Goal: Information Seeking & Learning: Check status

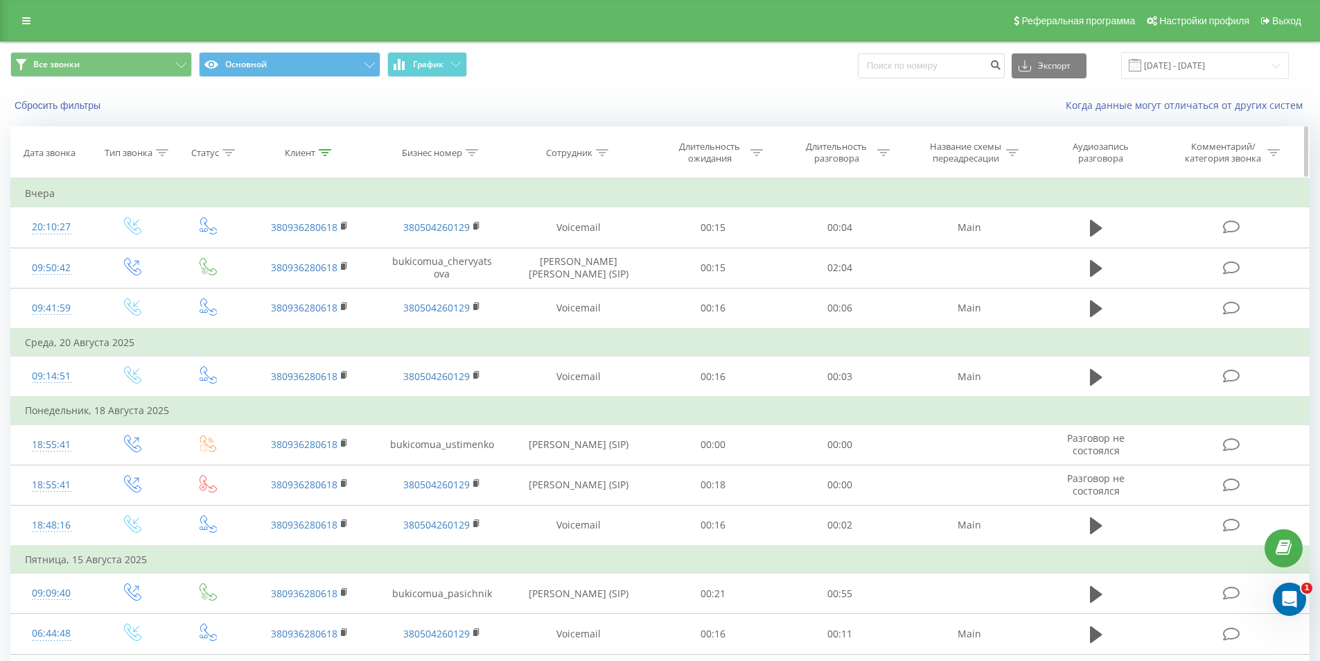
click at [326, 152] on icon at bounding box center [325, 152] width 12 height 7
click at [287, 285] on button "Отмена" at bounding box center [279, 279] width 59 height 17
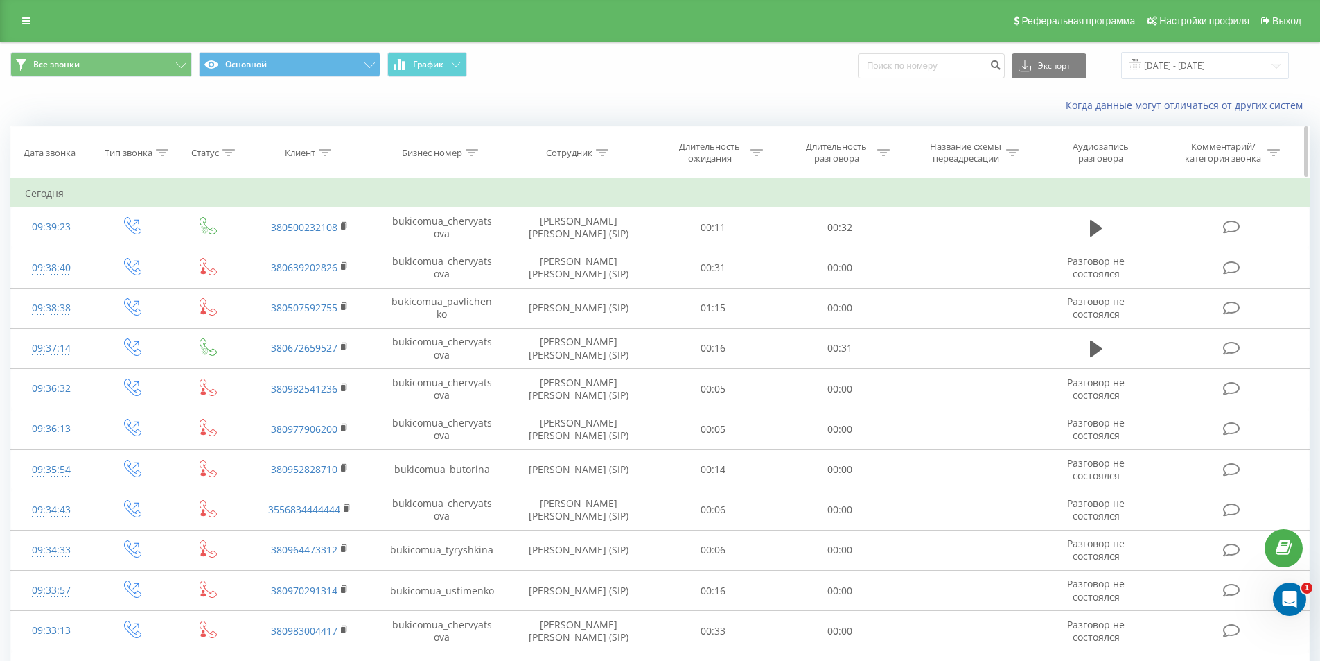
click at [326, 154] on icon at bounding box center [325, 152] width 12 height 7
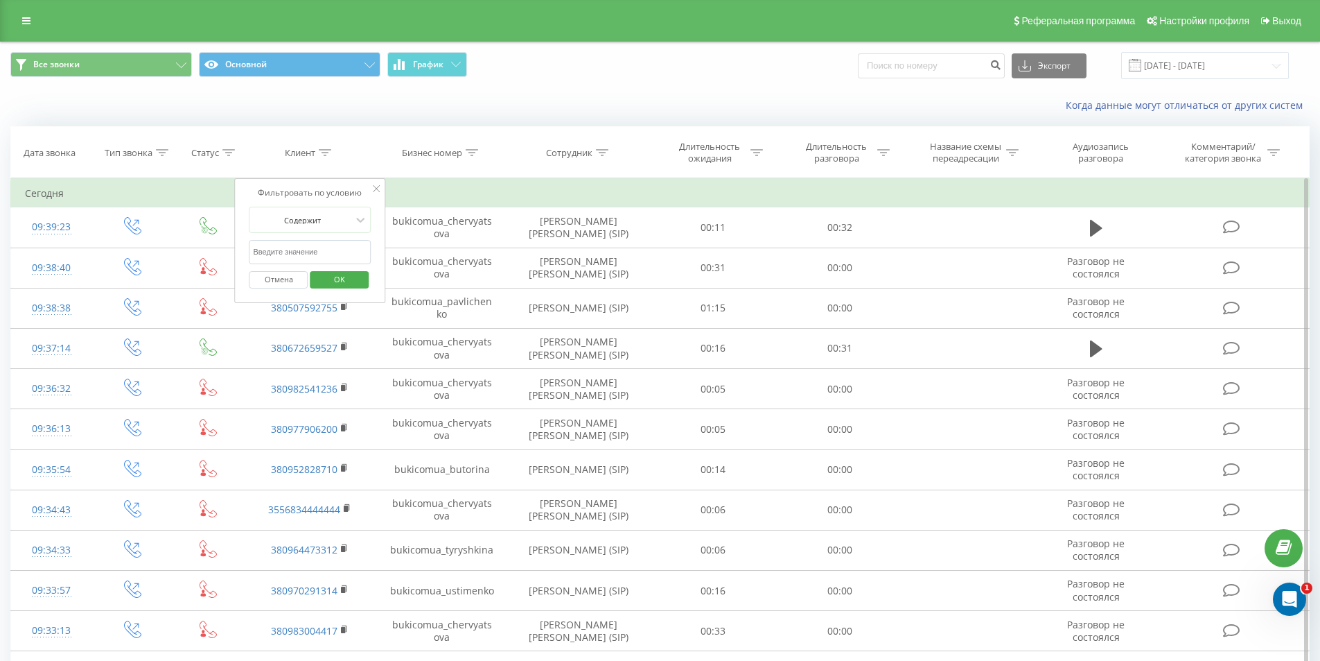
paste input "[PHONE_NUMBER]"
click at [270, 253] on input "[PHONE_NUMBER]" at bounding box center [311, 252] width 122 height 24
click at [269, 249] on input "[PHONE_NUMBER]" at bounding box center [311, 252] width 122 height 24
click at [272, 252] on input "[PHONE_NUMBER]" at bounding box center [311, 252] width 122 height 24
click at [271, 249] on input "093) [PHONE_NUMBER]" at bounding box center [311, 252] width 122 height 24
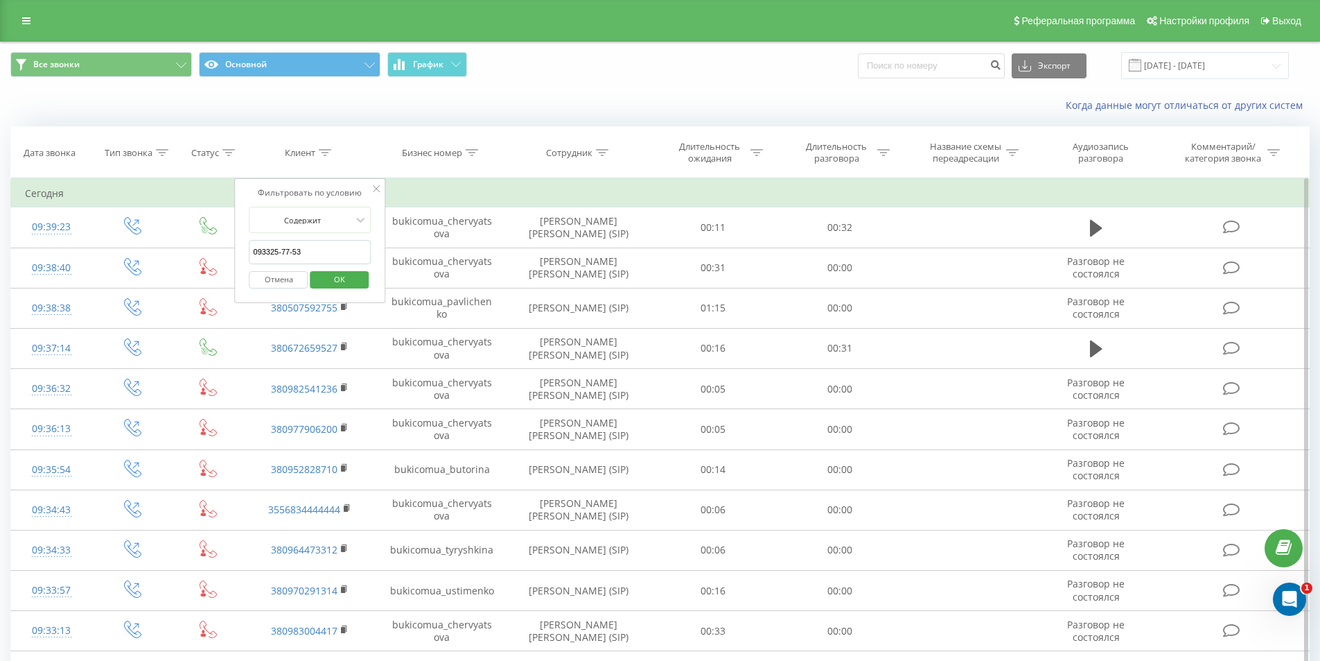
click at [280, 252] on input "093325-77-53" at bounding box center [311, 252] width 122 height 24
click at [280, 253] on input "093325-77-53" at bounding box center [311, 252] width 122 height 24
click at [283, 252] on input "093325-77-53" at bounding box center [311, 252] width 122 height 24
click at [290, 253] on input "09332577-53" at bounding box center [311, 252] width 122 height 24
click at [334, 276] on span "OK" at bounding box center [339, 278] width 39 height 21
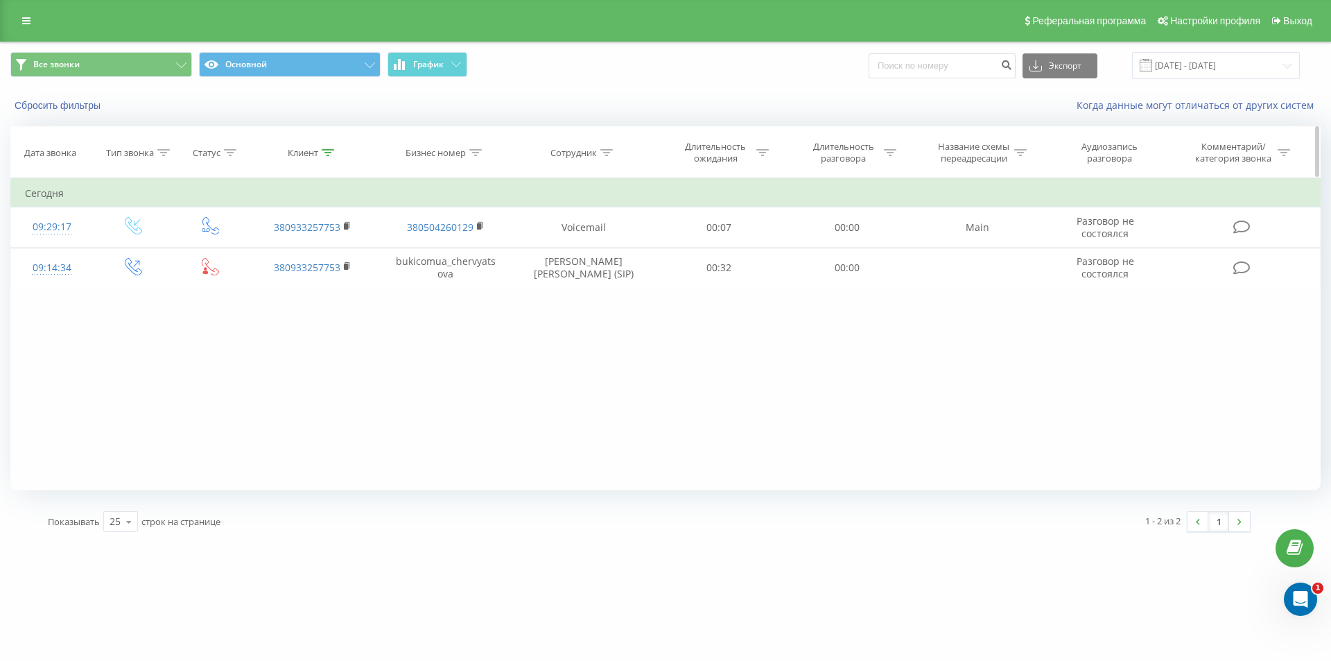
click at [324, 150] on icon at bounding box center [328, 152] width 12 height 7
click at [273, 272] on button "Отмена" at bounding box center [281, 279] width 59 height 17
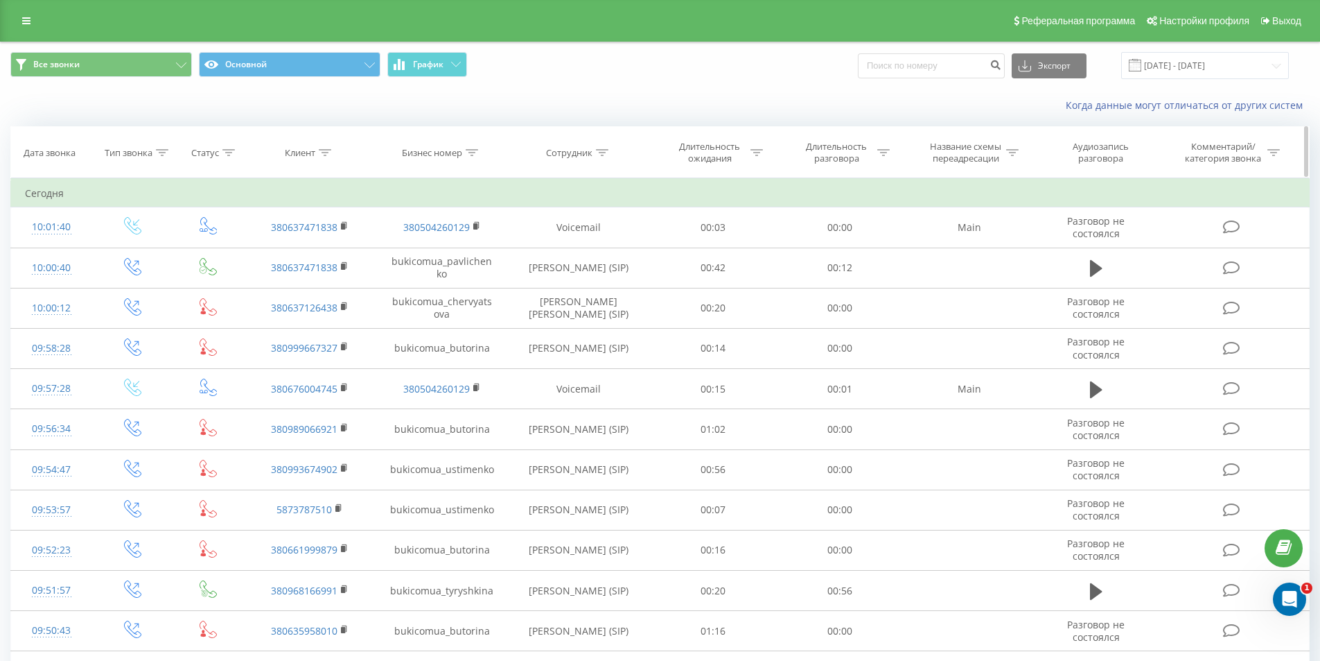
click at [327, 153] on icon at bounding box center [325, 152] width 12 height 7
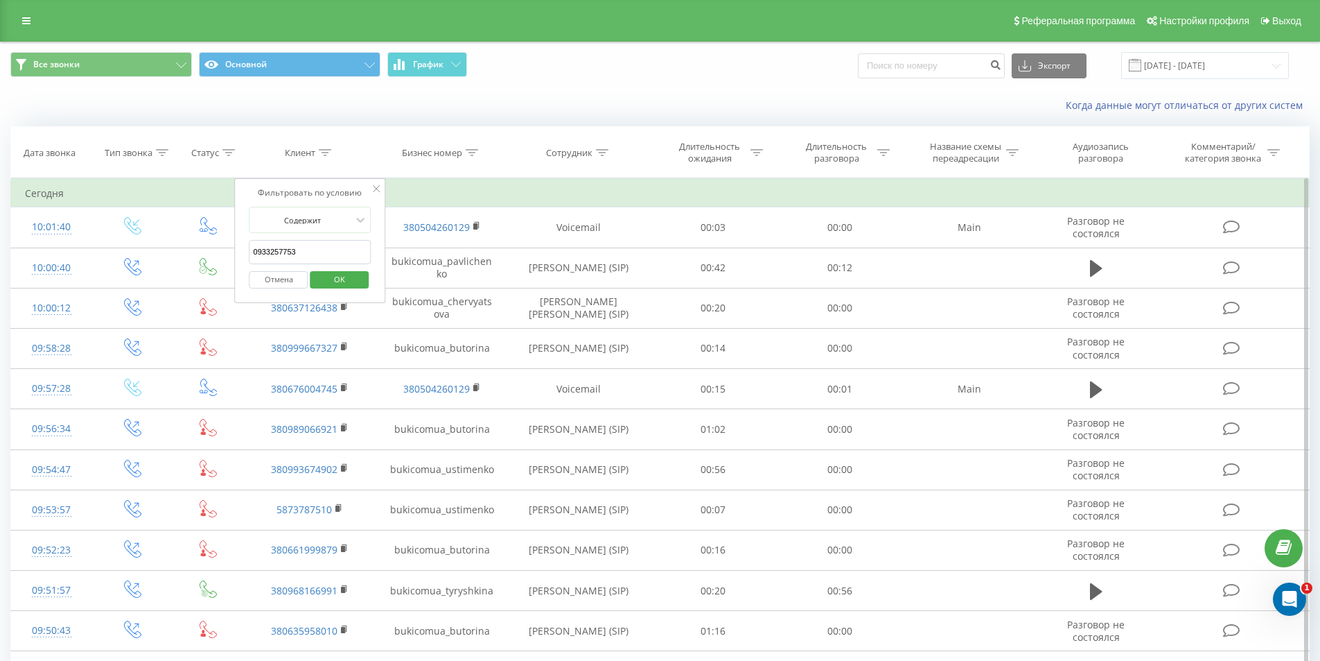
paste input "[PHONE_NUMBER]"
click at [273, 254] on input "[PHONE_NUMBER]" at bounding box center [311, 252] width 122 height 24
click at [270, 251] on input "[PHONE_NUMBER]" at bounding box center [311, 252] width 122 height 24
click at [270, 250] on input "067) [PHONE_NUMBER]" at bounding box center [311, 252] width 122 height 24
click at [284, 247] on input "067600-47-45" at bounding box center [311, 252] width 122 height 24
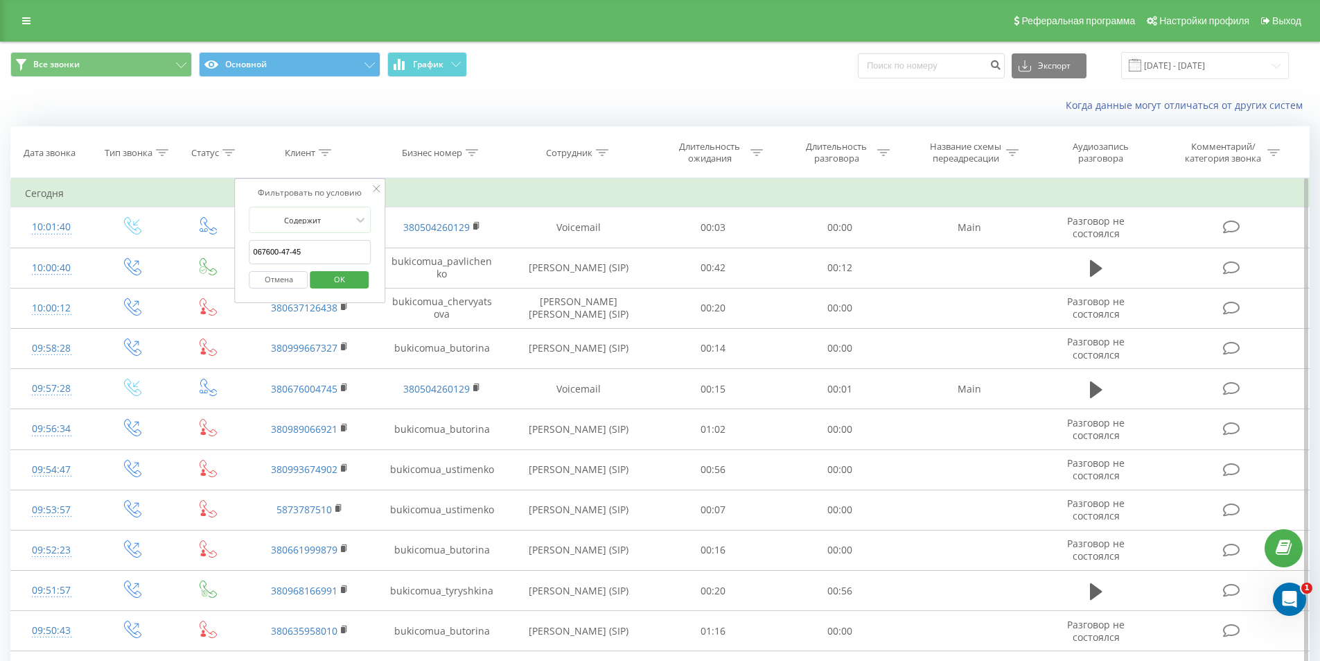
click at [281, 252] on input "067600-47-45" at bounding box center [311, 252] width 122 height 24
click at [290, 252] on input "06760047-45" at bounding box center [311, 252] width 122 height 24
click at [333, 274] on span "OK" at bounding box center [339, 278] width 39 height 21
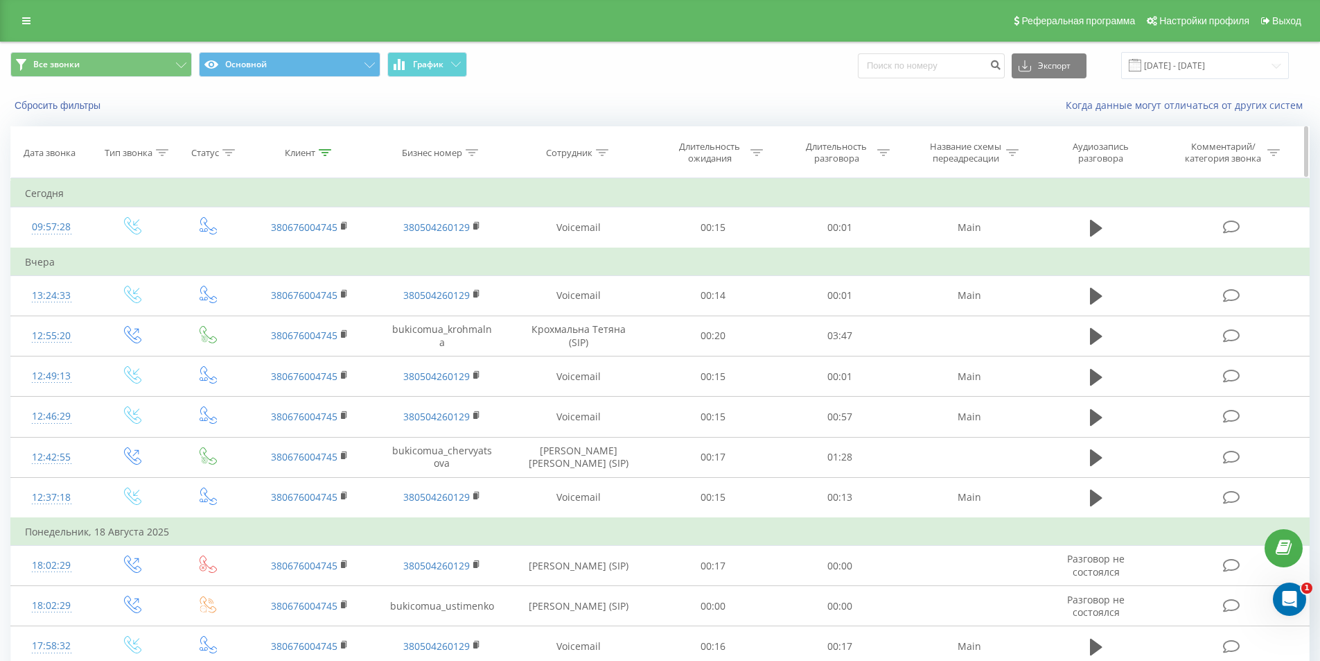
click at [320, 149] on icon at bounding box center [325, 152] width 12 height 7
click at [288, 284] on button "Отмена" at bounding box center [279, 279] width 59 height 17
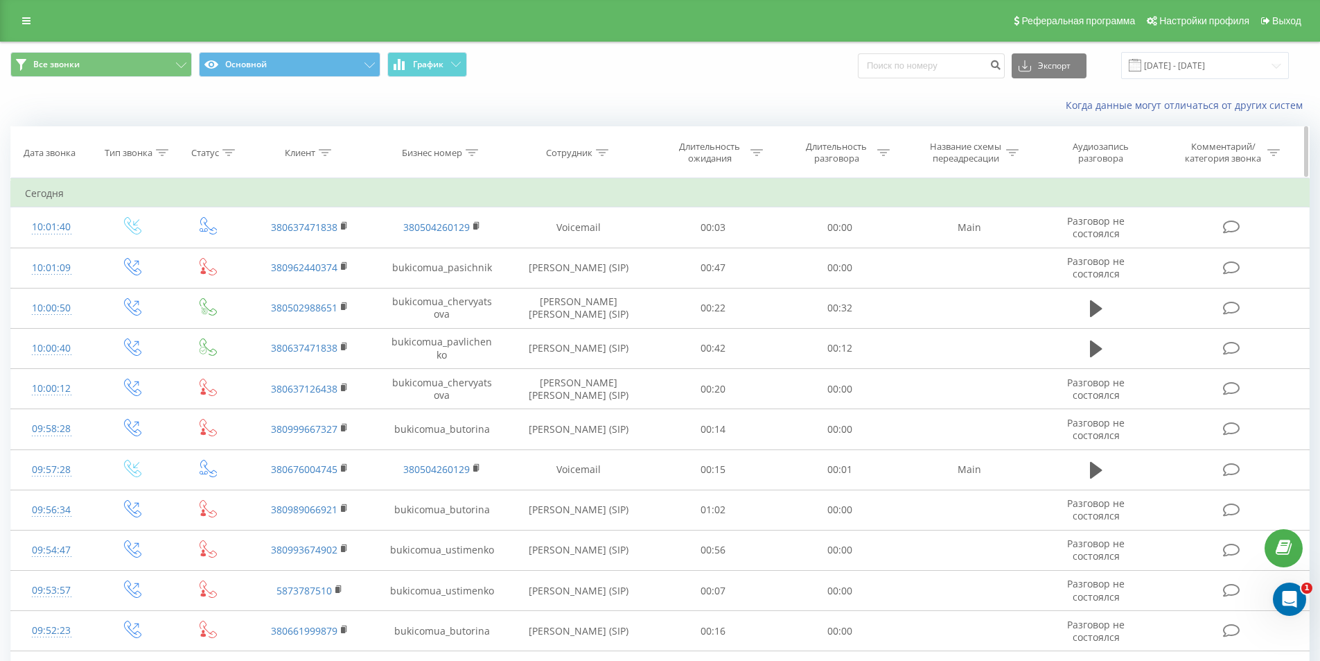
click at [324, 150] on icon at bounding box center [325, 152] width 12 height 7
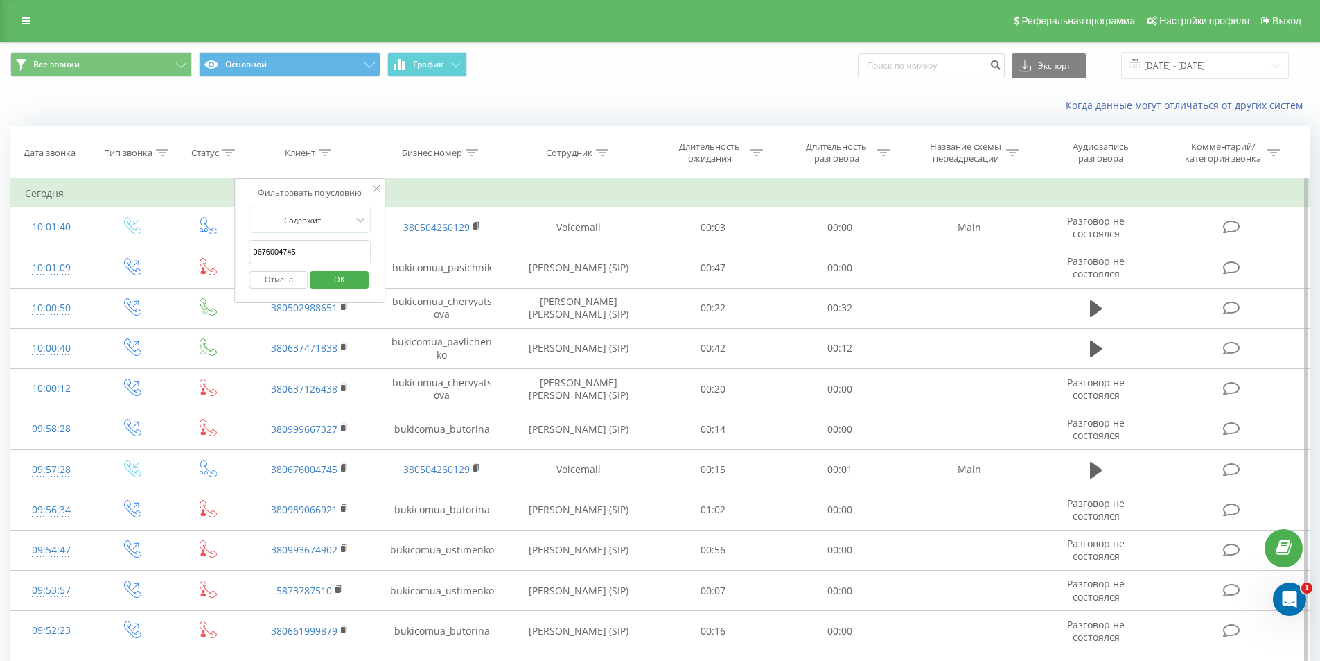
paste input "[PHONE_NUMBER]"
click at [270, 249] on input "[PHONE_NUMBER]" at bounding box center [311, 252] width 122 height 24
click at [272, 252] on input "050) [PHONE_NUMBER]" at bounding box center [311, 252] width 122 height 24
click at [281, 251] on input "050347-14-21" at bounding box center [311, 252] width 122 height 24
click at [290, 252] on input "05034714-21" at bounding box center [311, 252] width 122 height 24
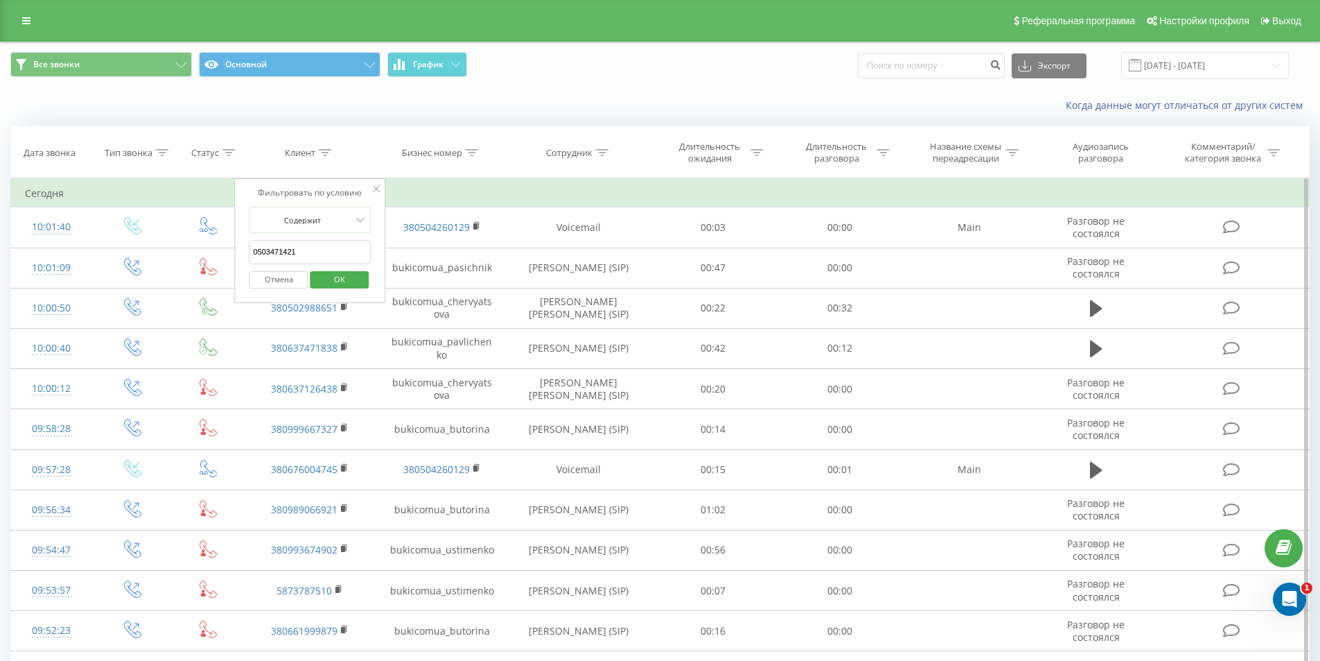
type input "0503471421"
click at [346, 286] on span "OK" at bounding box center [339, 278] width 39 height 21
